Goal: Task Accomplishment & Management: Use online tool/utility

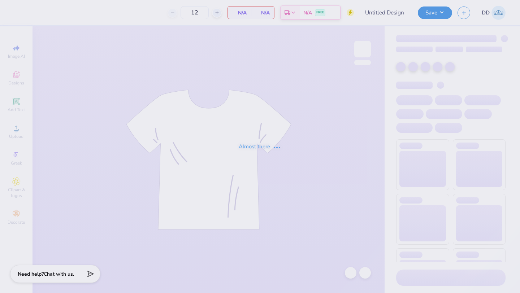
type input "phi - rocket"
type input "45"
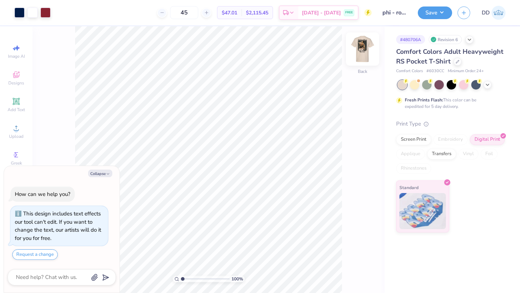
click at [364, 54] on img at bounding box center [362, 49] width 29 height 29
click at [45, 11] on div at bounding box center [45, 12] width 10 height 10
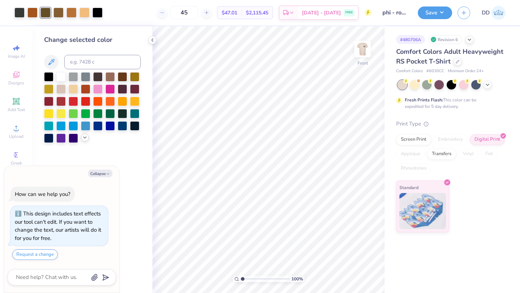
click at [84, 137] on icon at bounding box center [85, 138] width 6 height 6
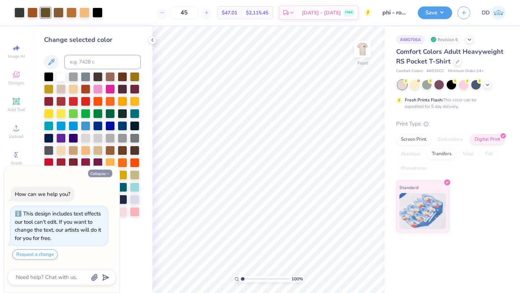
click at [107, 176] on icon "button" at bounding box center [108, 174] width 4 height 4
type textarea "x"
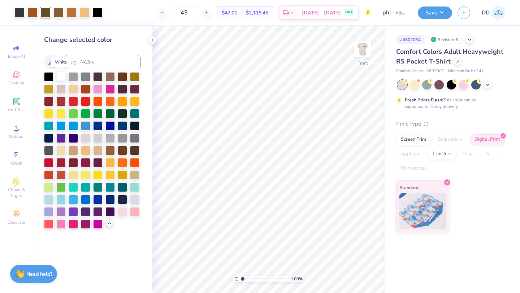
click at [62, 76] on div at bounding box center [60, 76] width 9 height 9
click at [354, 271] on icon at bounding box center [350, 272] width 7 height 7
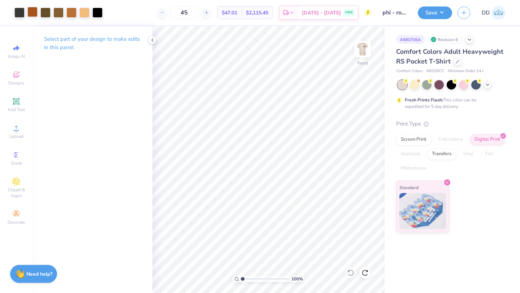
click at [29, 10] on div at bounding box center [32, 12] width 10 height 10
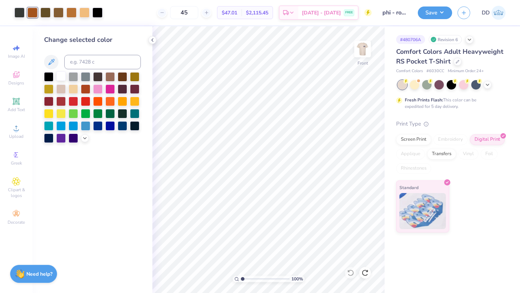
click at [63, 74] on div at bounding box center [60, 76] width 9 height 9
click at [351, 272] on icon at bounding box center [350, 272] width 7 height 7
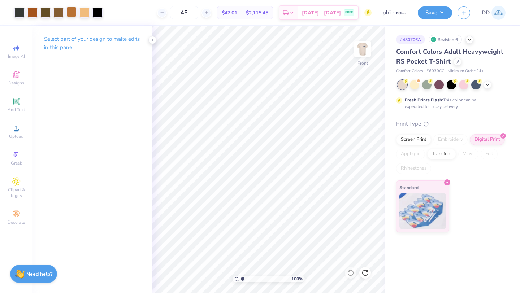
click at [69, 13] on div at bounding box center [71, 12] width 10 height 10
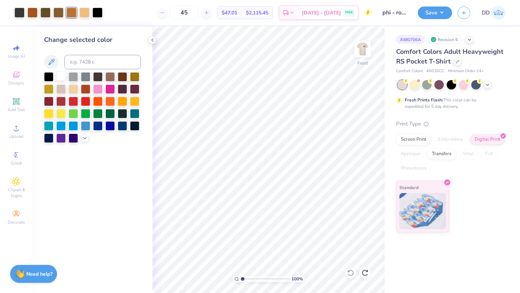
click at [64, 76] on div at bounding box center [60, 76] width 9 height 9
click at [349, 270] on icon at bounding box center [350, 272] width 7 height 7
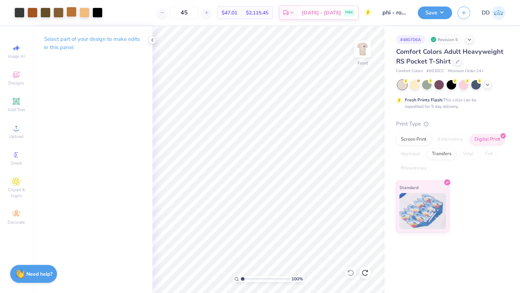
click at [69, 13] on div at bounding box center [71, 12] width 10 height 10
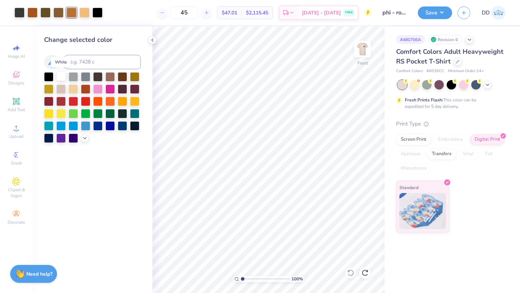
click at [59, 73] on div at bounding box center [60, 76] width 9 height 9
click at [351, 272] on icon at bounding box center [350, 272] width 7 height 7
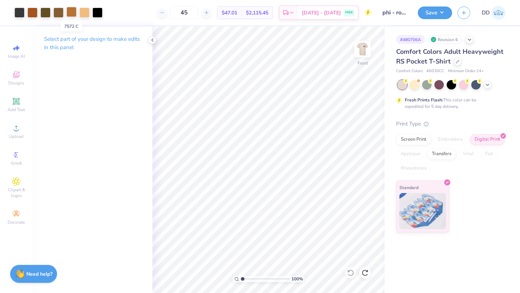
click at [75, 11] on div at bounding box center [71, 12] width 10 height 10
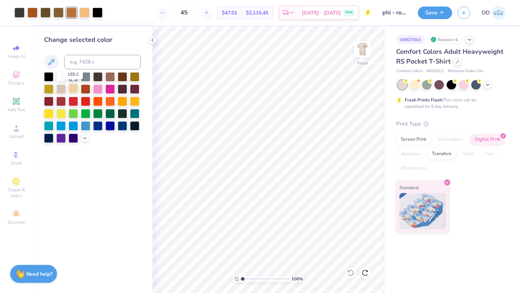
click at [73, 88] on div at bounding box center [73, 88] width 9 height 9
click at [83, 12] on div at bounding box center [84, 12] width 10 height 10
click at [71, 86] on div at bounding box center [73, 88] width 9 height 9
click at [351, 270] on icon at bounding box center [350, 273] width 6 height 7
click at [350, 273] on icon at bounding box center [350, 272] width 7 height 7
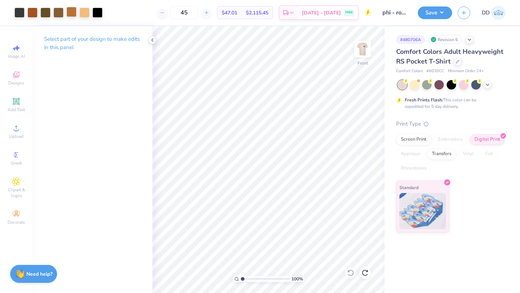
click at [76, 7] on div at bounding box center [71, 12] width 10 height 10
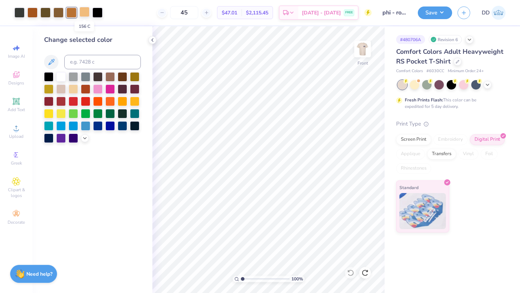
click at [82, 15] on div at bounding box center [84, 12] width 10 height 10
click at [85, 135] on icon at bounding box center [85, 138] width 6 height 6
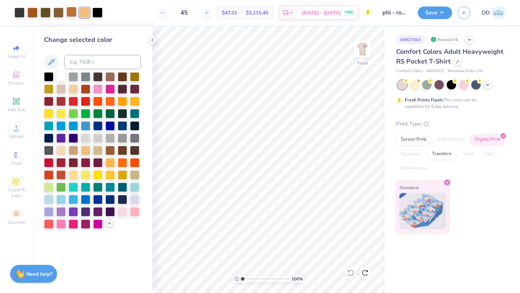
click at [70, 13] on div at bounding box center [71, 12] width 10 height 10
click at [86, 148] on div at bounding box center [85, 149] width 9 height 9
click at [198, 12] on input "45" at bounding box center [184, 12] width 28 height 13
type input "4"
type input "36"
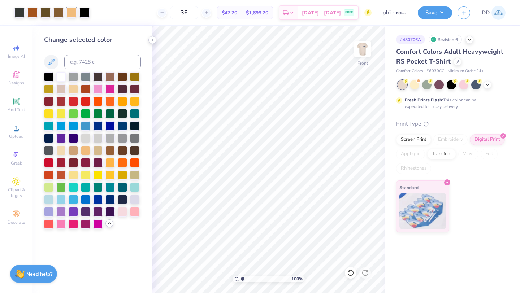
click at [152, 39] on icon at bounding box center [153, 40] width 6 height 6
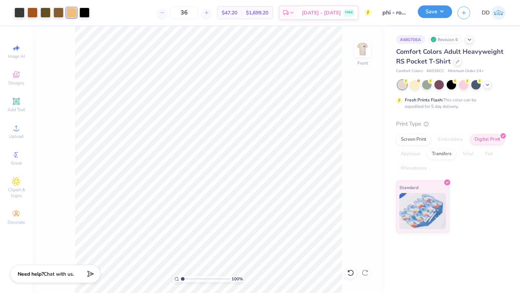
click at [431, 12] on button "Save" at bounding box center [435, 11] width 34 height 13
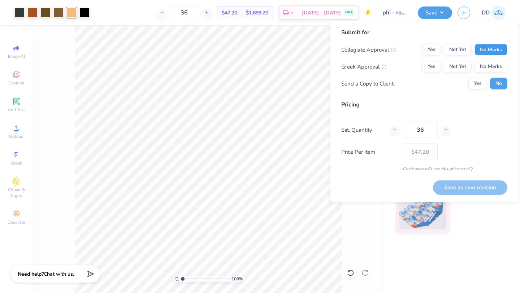
click at [489, 47] on button "No Marks" at bounding box center [491, 50] width 33 height 12
click at [460, 67] on button "Not Yet" at bounding box center [458, 67] width 28 height 12
click at [256, 123] on body "Art colors 36 $47.20 Per Item $1,699.20 Total Est. Delivery Aug 27 - 30 FREE De…" at bounding box center [260, 146] width 520 height 293
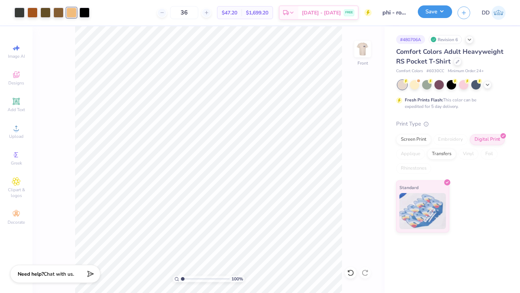
click at [430, 11] on button "Save" at bounding box center [435, 11] width 34 height 13
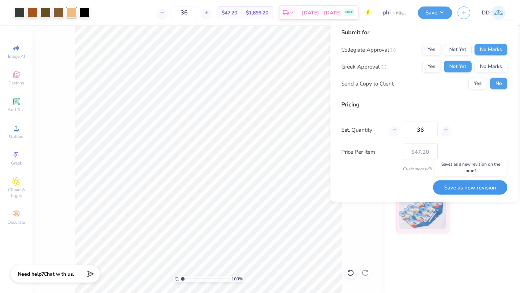
click at [456, 185] on button "Save as new revision" at bounding box center [470, 187] width 74 height 15
type input "$47.20"
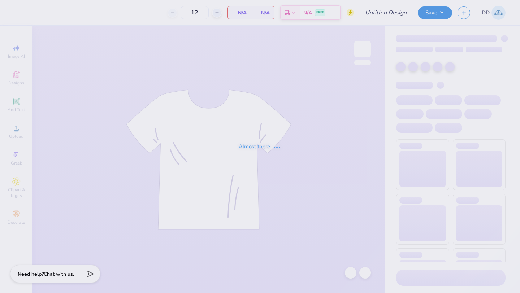
type input "phi - rocket"
type input "45"
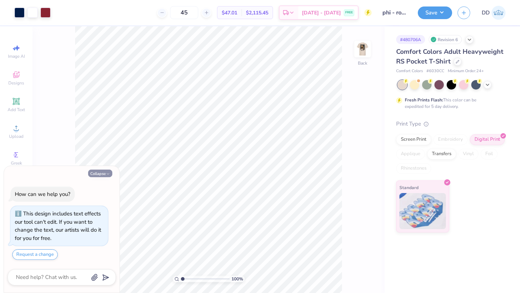
click at [96, 172] on button "Collapse" at bounding box center [100, 174] width 24 height 8
type textarea "x"
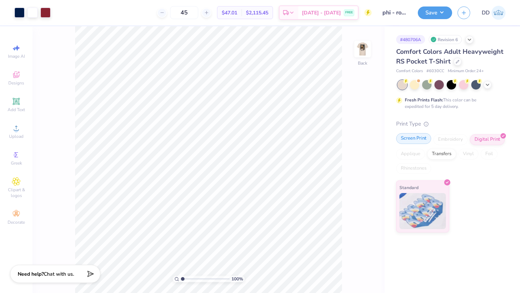
click at [420, 139] on div "Screen Print" at bounding box center [413, 138] width 35 height 11
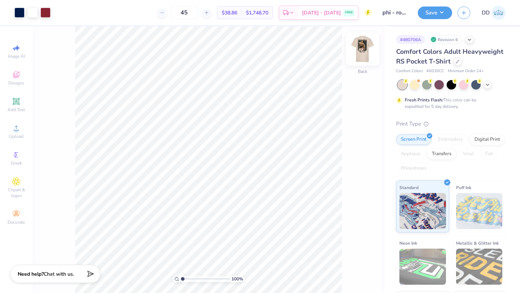
click at [358, 49] on img at bounding box center [362, 49] width 29 height 29
click at [70, 10] on div at bounding box center [71, 12] width 10 height 10
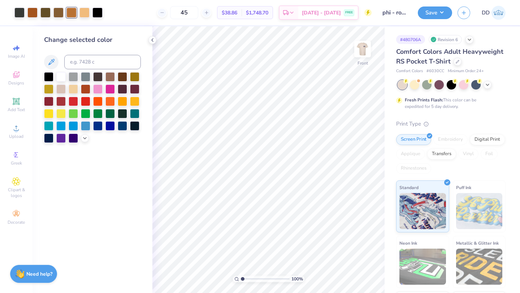
click at [86, 142] on div at bounding box center [92, 107] width 97 height 71
click at [86, 137] on polyline at bounding box center [84, 137] width 3 height 1
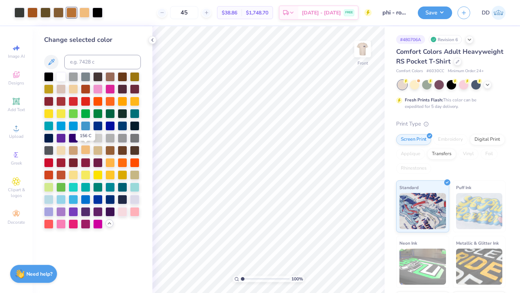
click at [87, 152] on div at bounding box center [85, 149] width 9 height 9
click at [150, 41] on icon at bounding box center [153, 40] width 6 height 6
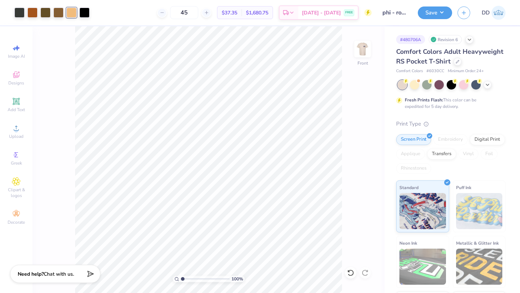
click at [438, 4] on div "Save DD" at bounding box center [469, 12] width 102 height 25
click at [437, 10] on button "Save" at bounding box center [435, 11] width 34 height 13
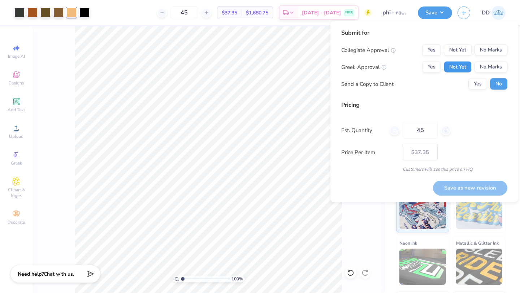
click at [457, 62] on button "Not Yet" at bounding box center [458, 67] width 28 height 12
click at [490, 53] on button "No Marks" at bounding box center [491, 50] width 33 height 12
click at [463, 192] on button "Save as new revision" at bounding box center [470, 188] width 74 height 15
type input "$37.35"
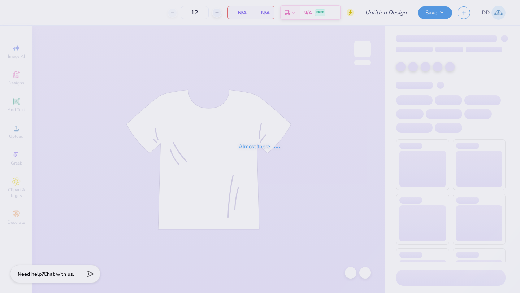
type input "phi - rocket"
type input "45"
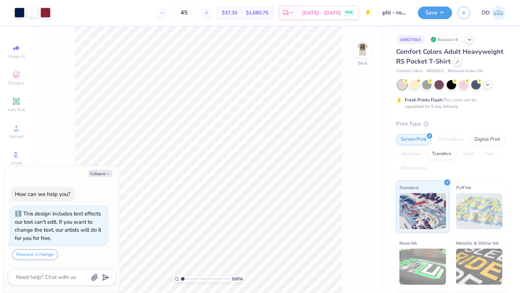
click at [35, 13] on div at bounding box center [32, 12] width 10 height 10
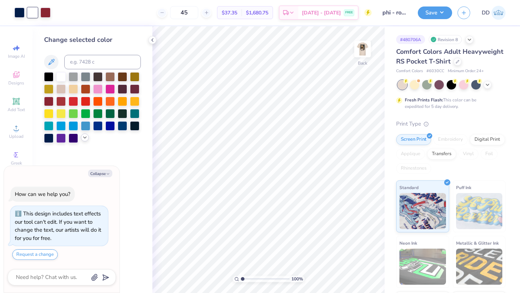
click at [83, 140] on div at bounding box center [85, 138] width 8 height 8
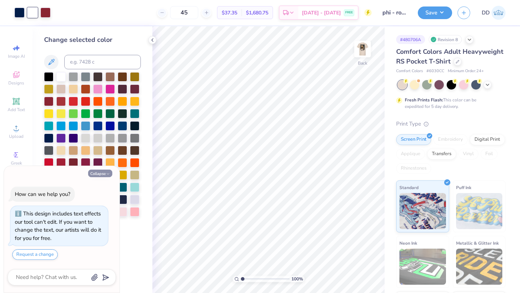
click at [108, 173] on icon "button" at bounding box center [108, 174] width 4 height 4
type textarea "x"
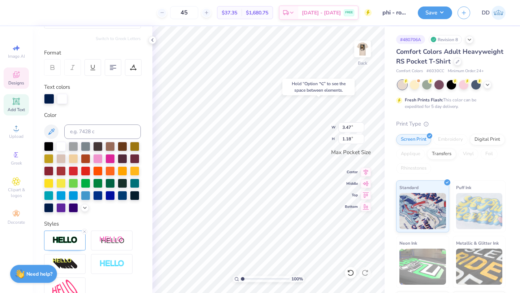
scroll to position [155, 0]
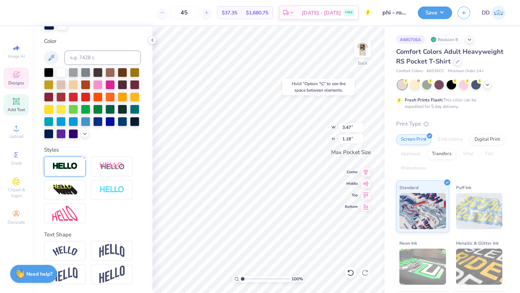
click at [59, 165] on img at bounding box center [64, 166] width 25 height 8
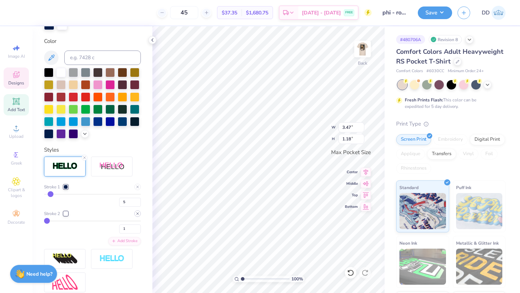
click at [138, 214] on line at bounding box center [138, 214] width 2 height 2
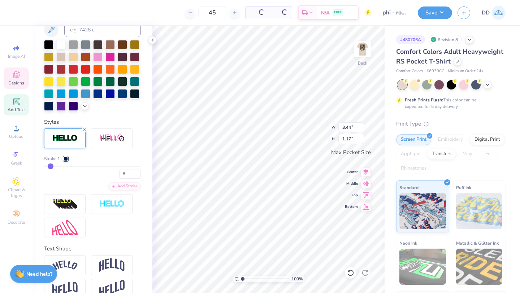
type input "3.44"
type input "1.17"
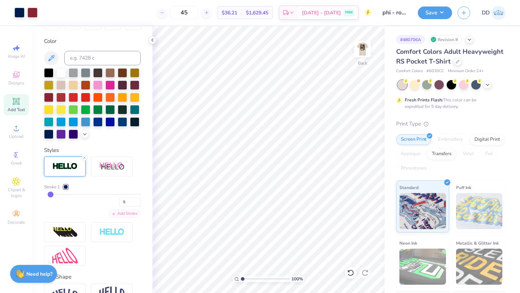
click at [118, 212] on div "Add Stroke" at bounding box center [124, 214] width 33 height 8
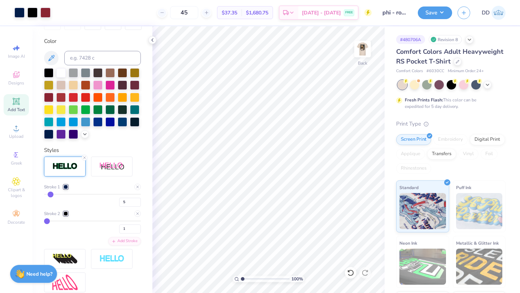
click at [66, 212] on div at bounding box center [66, 214] width 4 height 4
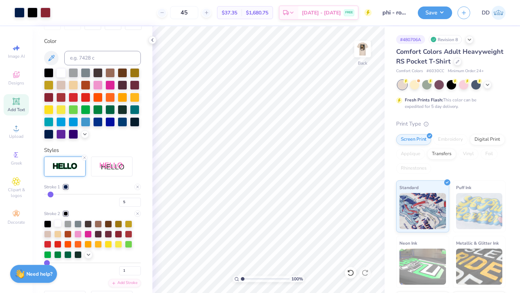
click at [57, 221] on div at bounding box center [57, 223] width 7 height 7
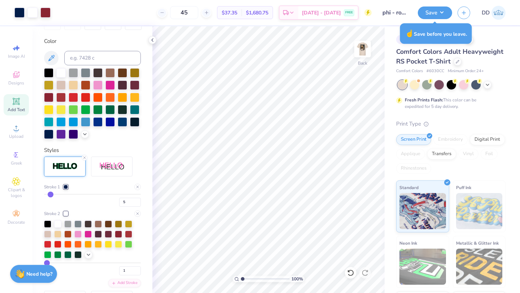
scroll to position [137, 0]
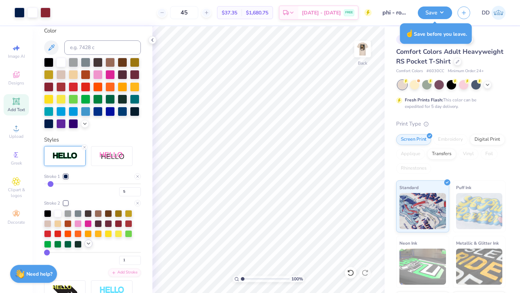
click at [88, 244] on icon at bounding box center [89, 244] width 6 height 6
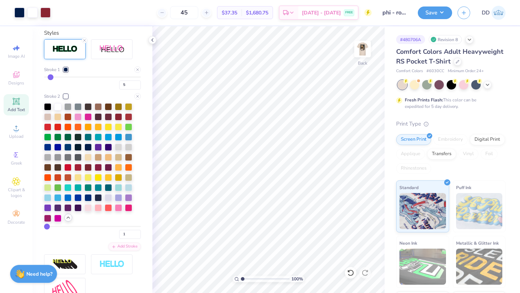
scroll to position [243, 0]
click at [99, 198] on div at bounding box center [98, 197] width 7 height 7
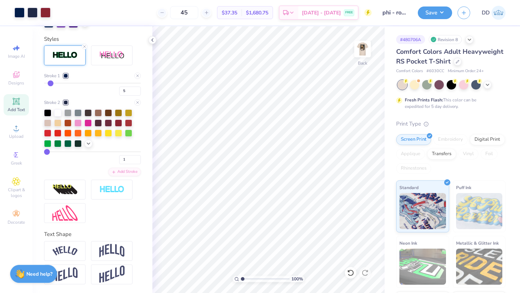
scroll to position [237, 0]
click at [123, 170] on div "Add Stroke" at bounding box center [124, 172] width 33 height 8
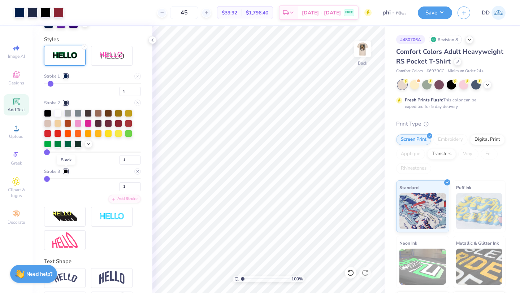
click at [66, 170] on div at bounding box center [66, 171] width 4 height 4
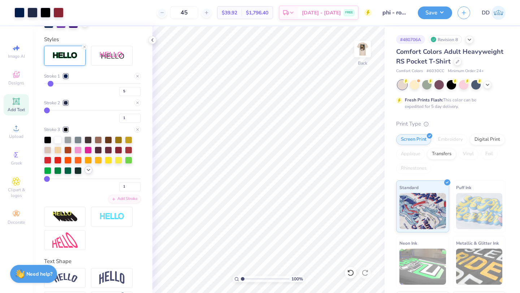
click at [87, 169] on icon at bounding box center [89, 170] width 6 height 6
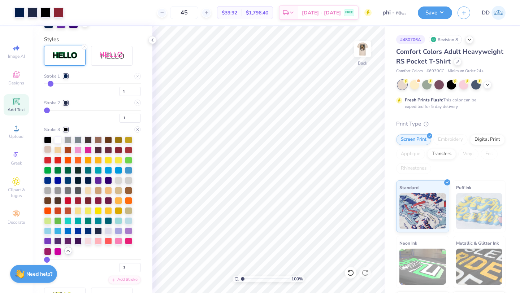
click at [50, 149] on div at bounding box center [47, 149] width 7 height 7
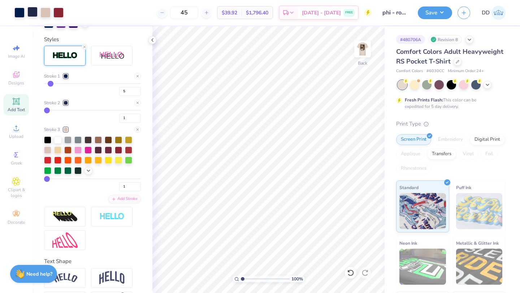
click at [34, 13] on div at bounding box center [32, 12] width 10 height 10
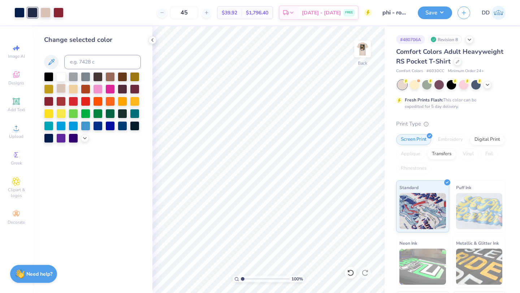
click at [60, 87] on div at bounding box center [60, 88] width 9 height 9
click at [439, 11] on button "Save" at bounding box center [435, 11] width 34 height 13
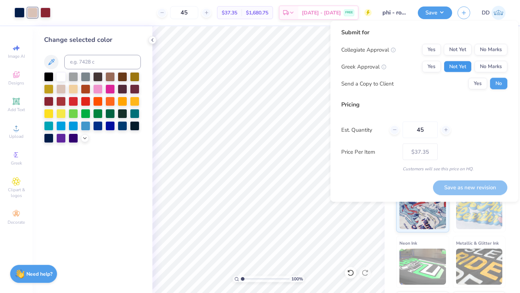
click at [461, 63] on button "Not Yet" at bounding box center [458, 67] width 28 height 12
click at [492, 55] on button "No Marks" at bounding box center [491, 50] width 33 height 12
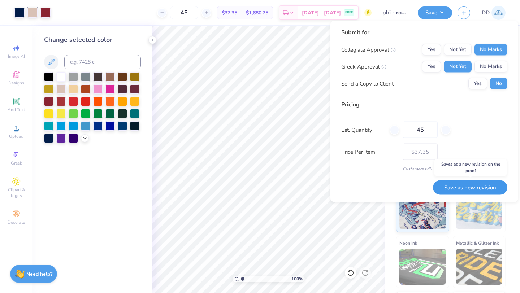
click at [459, 186] on button "Save as new revision" at bounding box center [470, 187] width 74 height 15
type input "$37.35"
